Goal: Book appointment/travel/reservation

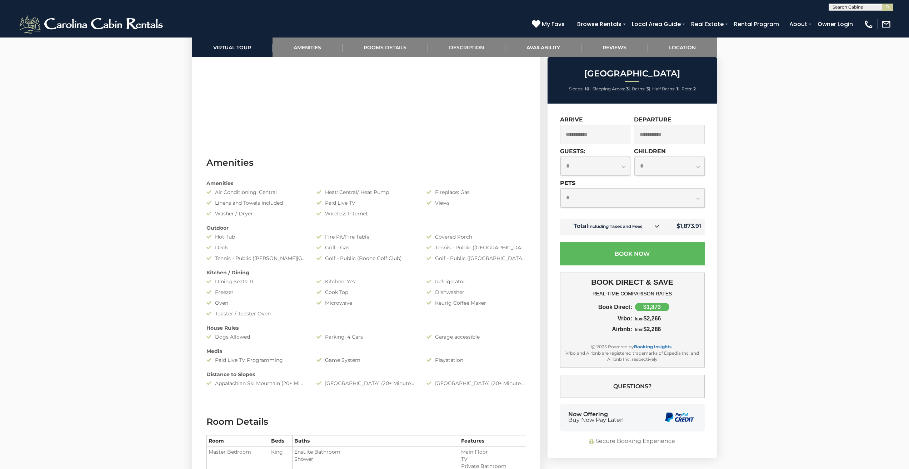
click at [622, 169] on select "**********" at bounding box center [596, 166] width 70 height 19
select select "*"
click at [561, 157] on select "**********" at bounding box center [596, 166] width 70 height 19
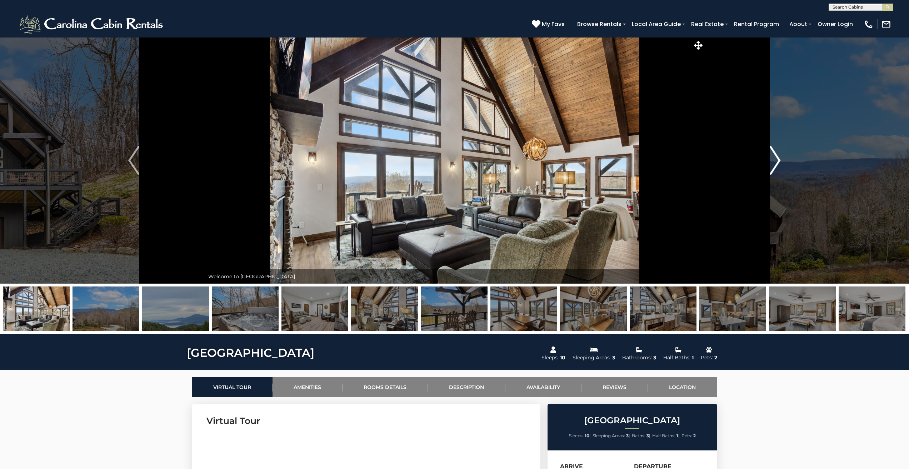
click at [774, 158] on img "Next" at bounding box center [775, 160] width 11 height 29
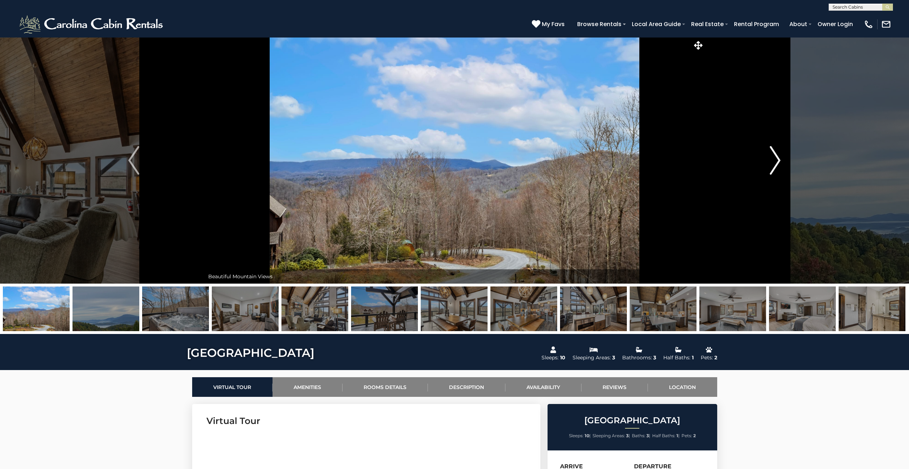
click at [774, 158] on img "Next" at bounding box center [775, 160] width 11 height 29
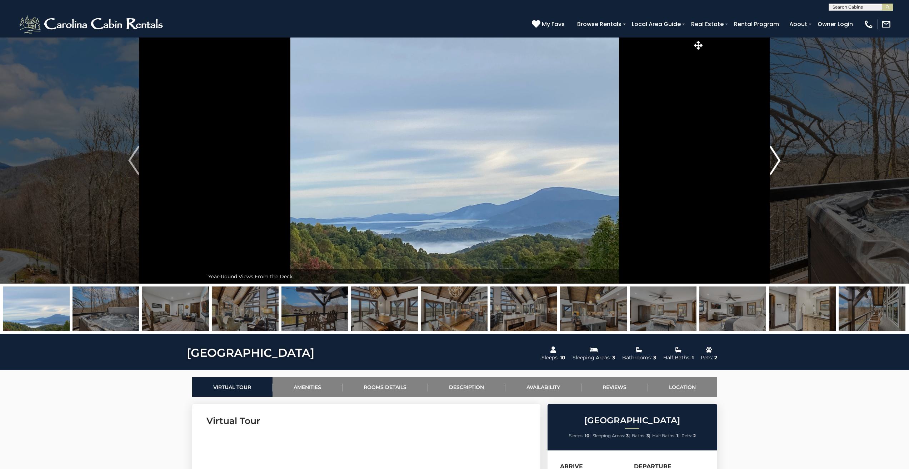
click at [774, 158] on img "Next" at bounding box center [775, 160] width 11 height 29
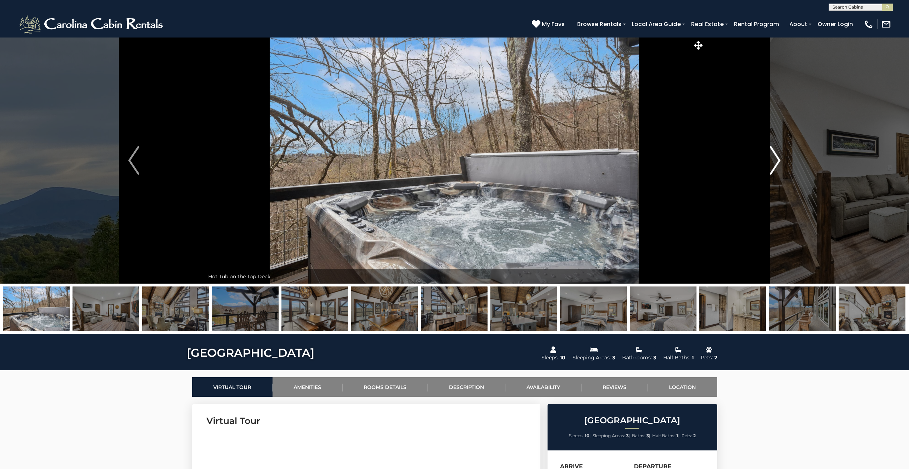
click at [774, 158] on img "Next" at bounding box center [775, 160] width 11 height 29
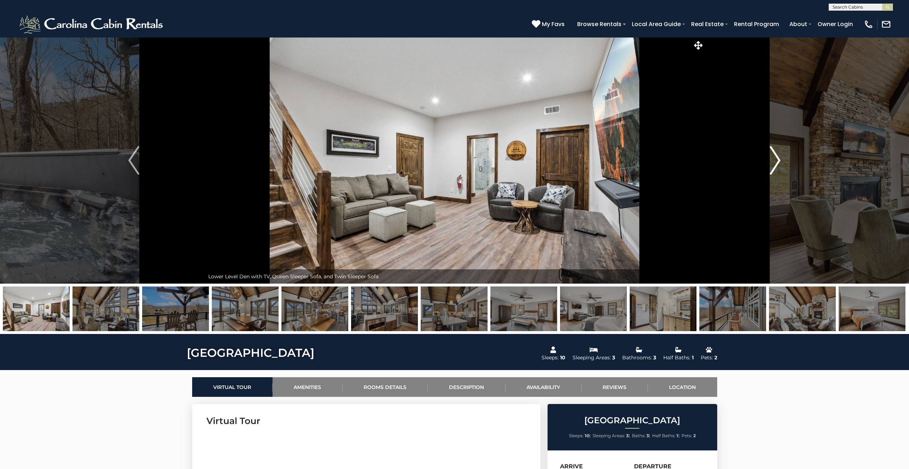
click at [774, 158] on img "Next" at bounding box center [775, 160] width 11 height 29
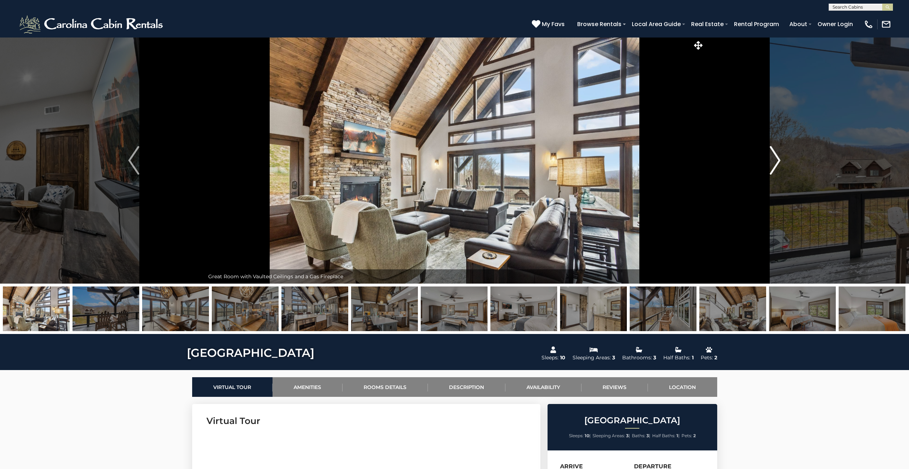
click at [774, 158] on img "Next" at bounding box center [775, 160] width 11 height 29
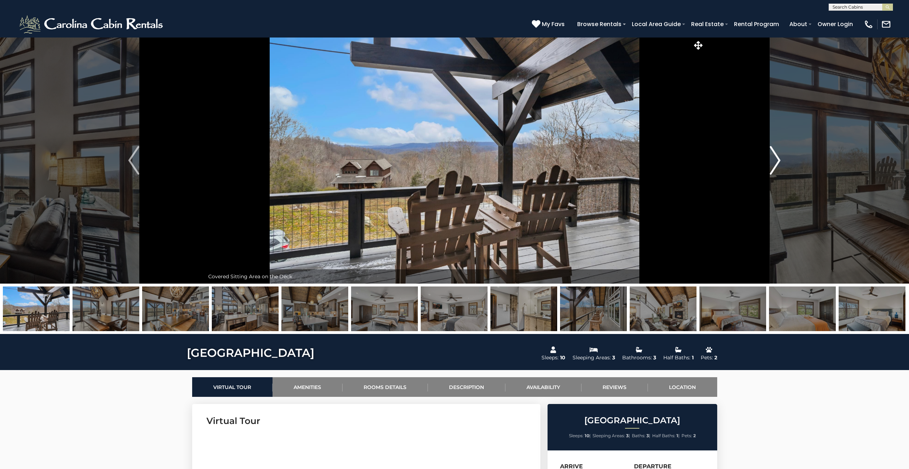
click at [774, 158] on img "Next" at bounding box center [775, 160] width 11 height 29
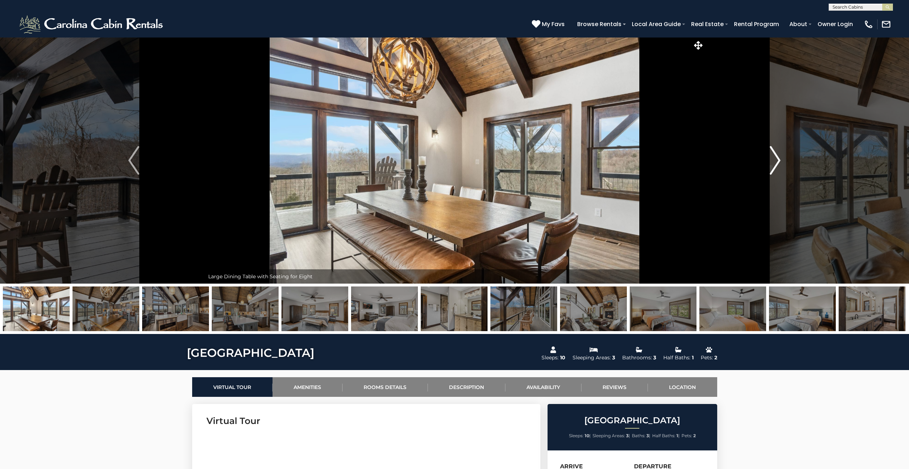
click at [774, 158] on img "Next" at bounding box center [775, 160] width 11 height 29
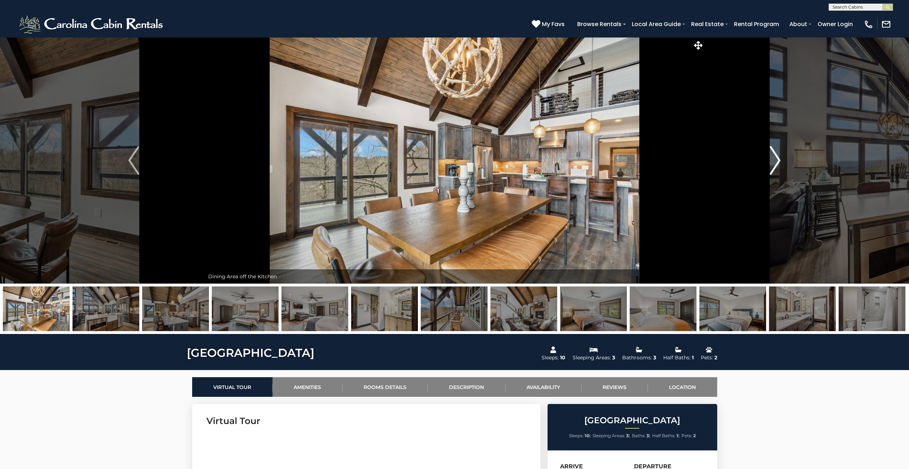
click at [774, 158] on img "Next" at bounding box center [775, 160] width 11 height 29
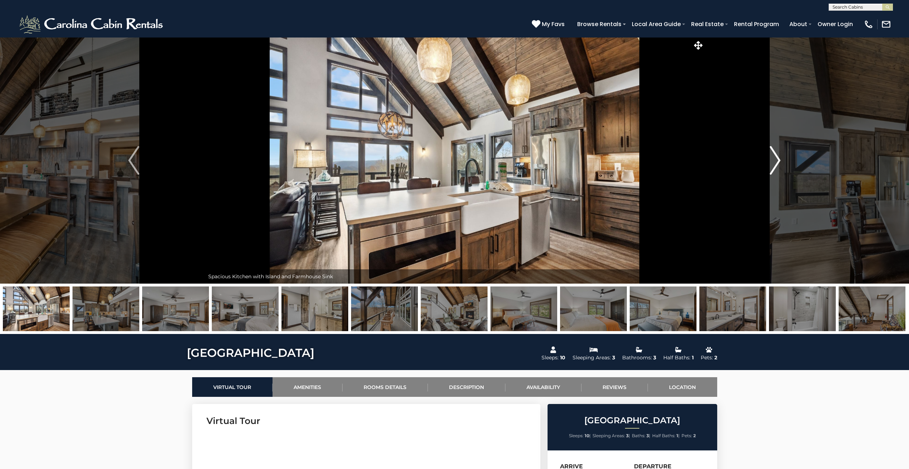
click at [774, 158] on img "Next" at bounding box center [775, 160] width 11 height 29
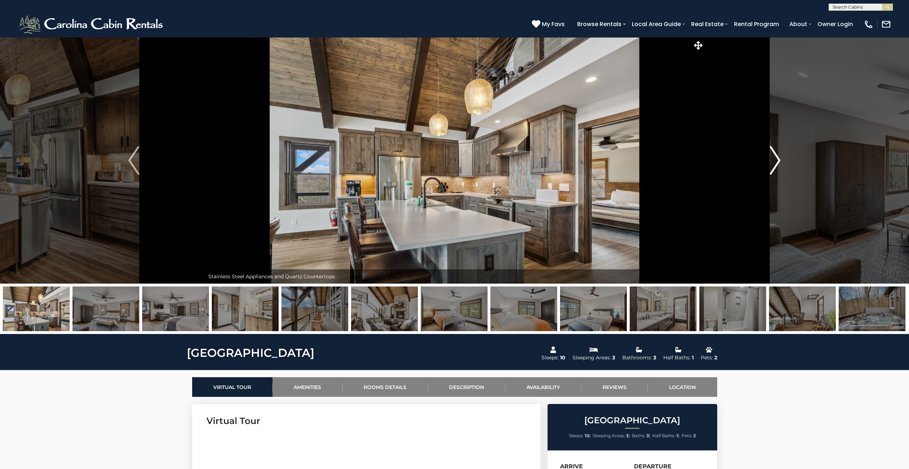
click at [774, 158] on img "Next" at bounding box center [775, 160] width 11 height 29
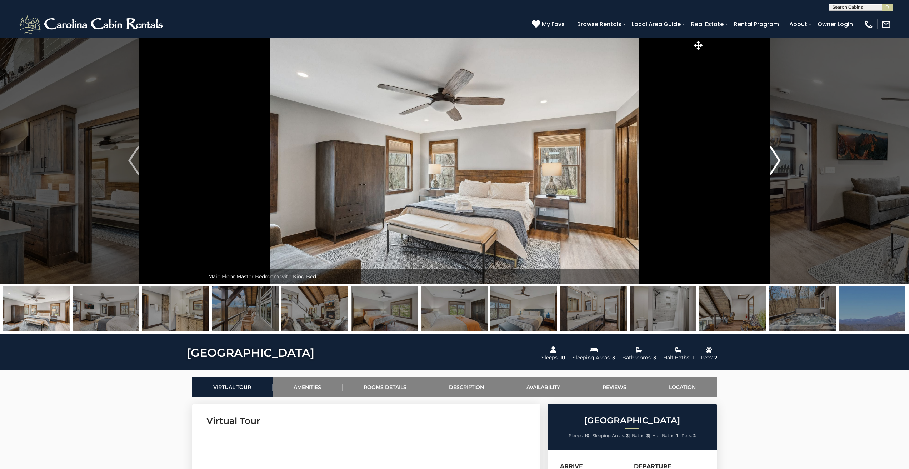
click at [774, 158] on img "Next" at bounding box center [775, 160] width 11 height 29
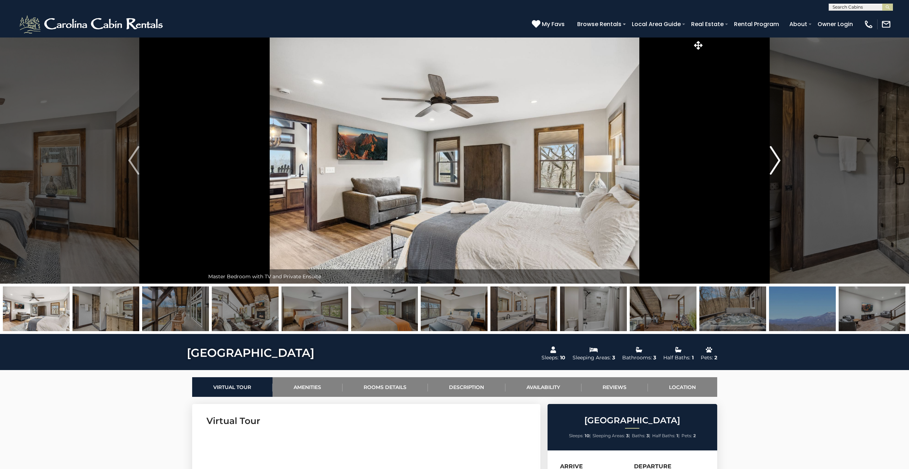
click at [774, 158] on img "Next" at bounding box center [775, 160] width 11 height 29
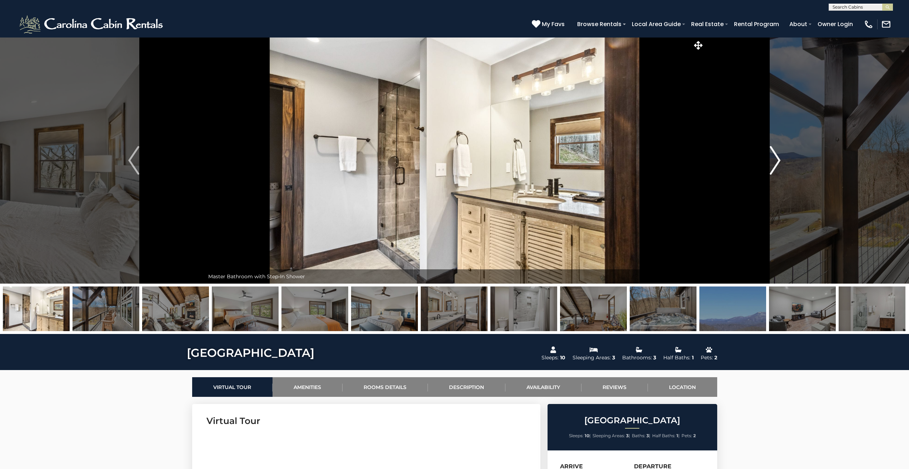
click at [774, 158] on img "Next" at bounding box center [775, 160] width 11 height 29
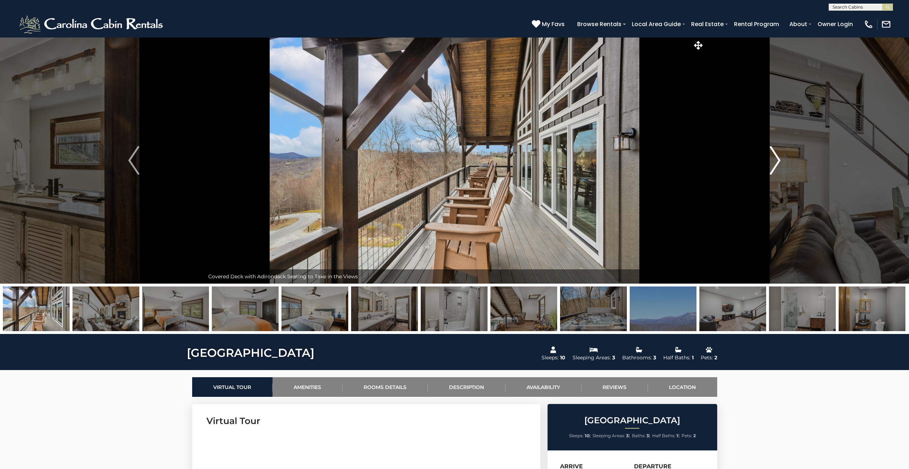
click at [774, 158] on img "Next" at bounding box center [775, 160] width 11 height 29
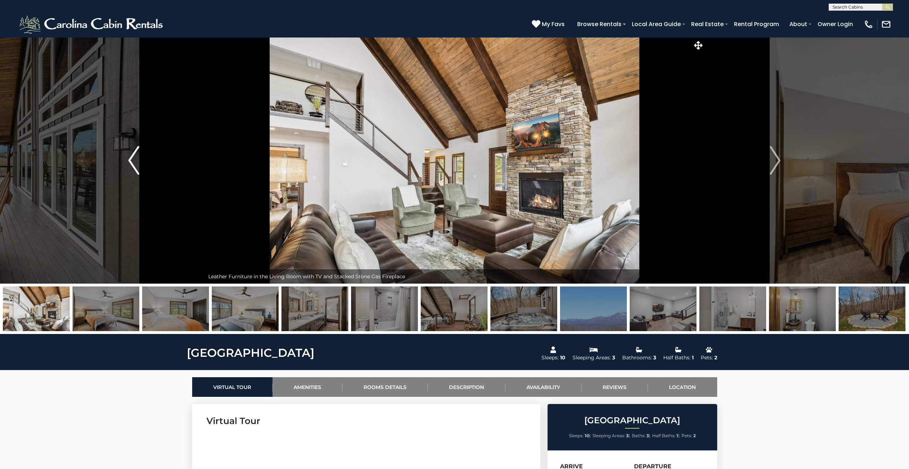
click at [128, 162] on button "Previous" at bounding box center [133, 160] width 141 height 247
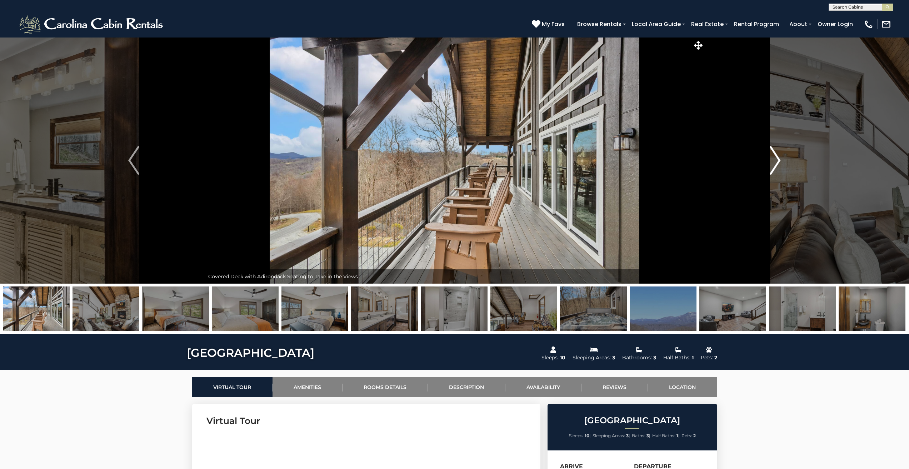
click at [771, 158] on img "Next" at bounding box center [775, 160] width 11 height 29
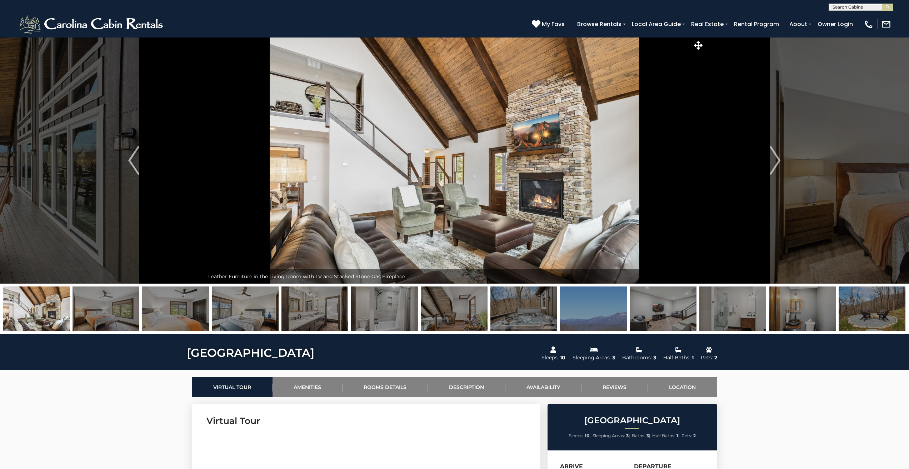
scroll to position [0, 0]
click at [856, 5] on input "text" at bounding box center [860, 8] width 63 height 7
type input "**********"
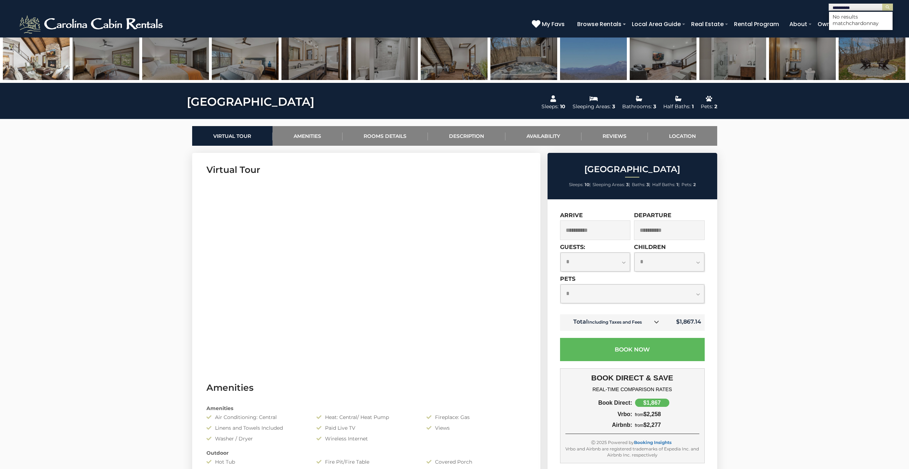
scroll to position [0, 0]
